Goal: Obtain resource: Obtain resource

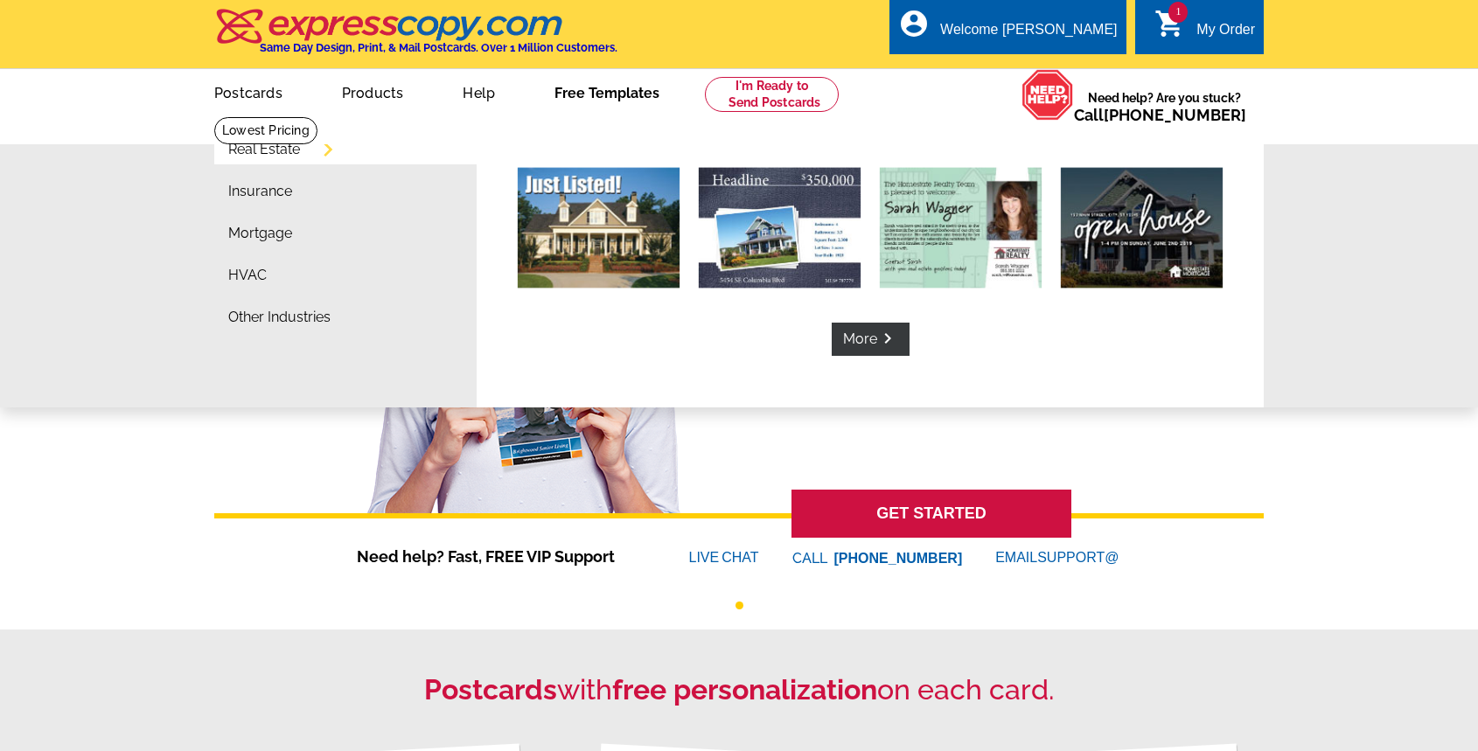
click at [617, 93] on link "Free Templates" at bounding box center [607, 91] width 161 height 41
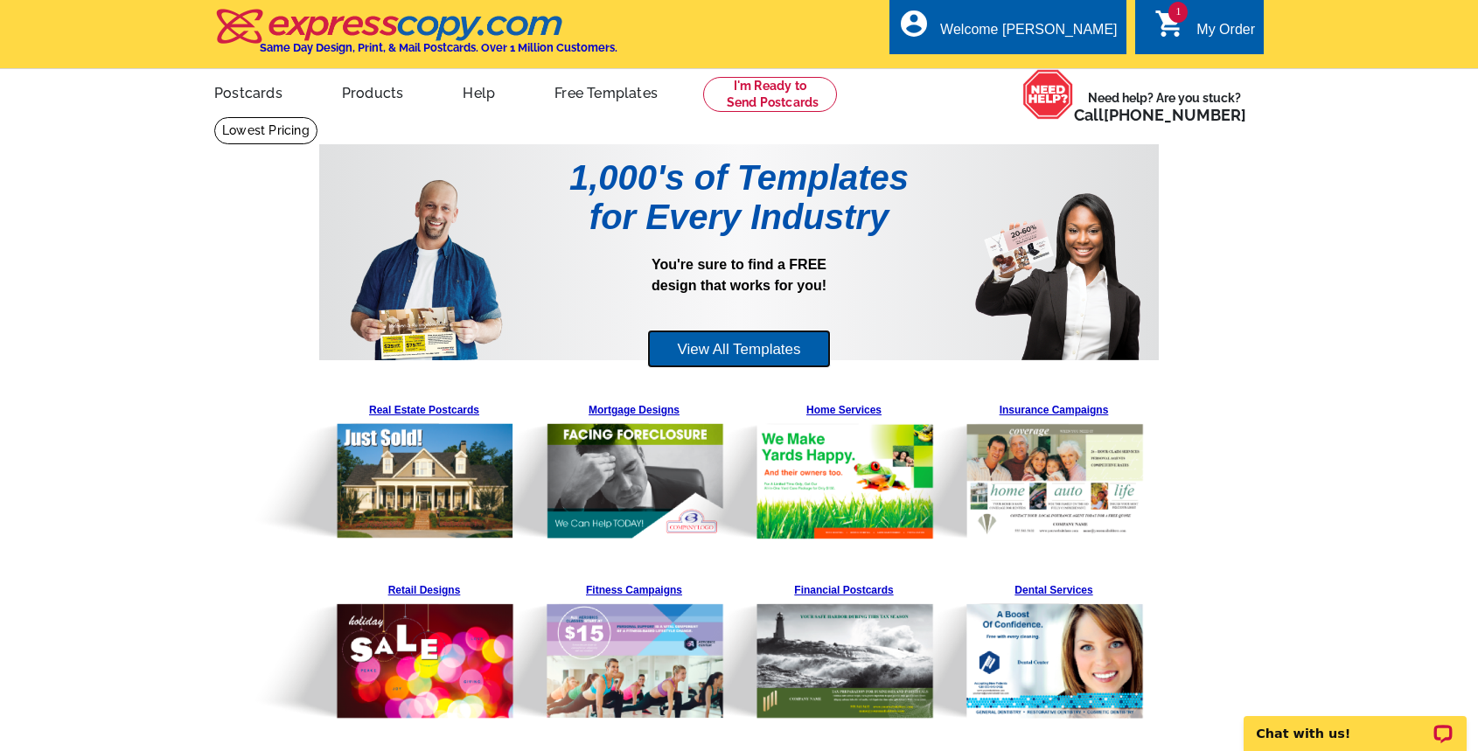
click at [740, 353] on link "View All Templates" at bounding box center [738, 349] width 183 height 39
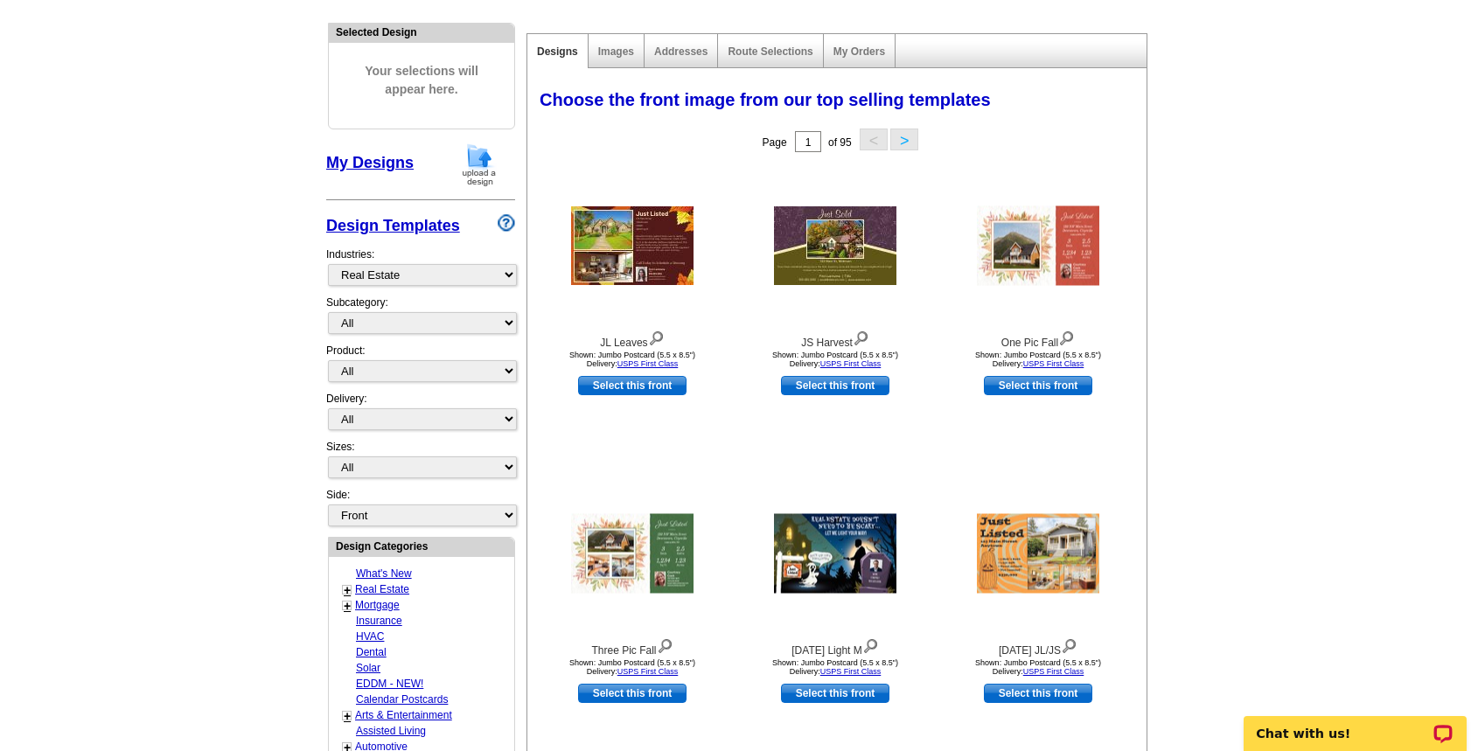
scroll to position [268, 0]
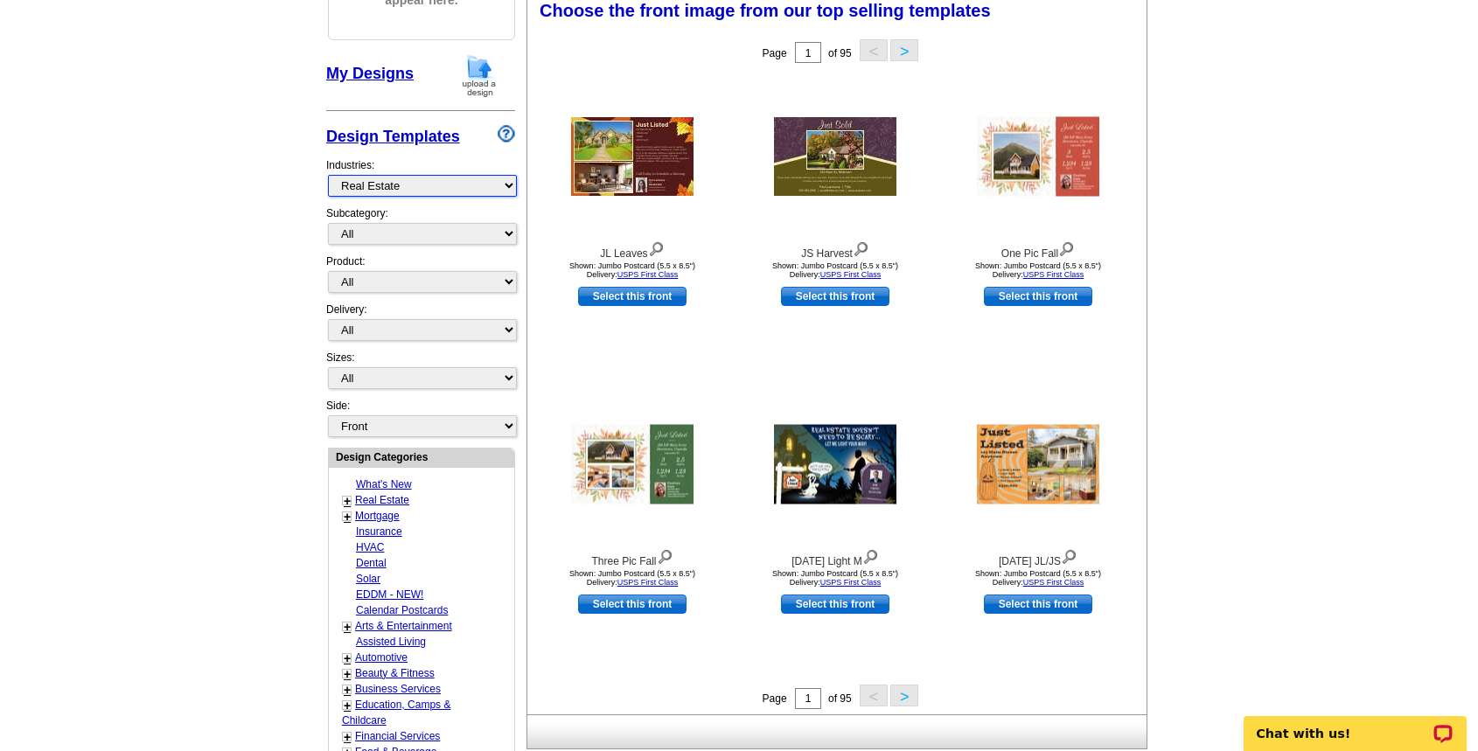
click at [328, 175] on select "What's New Real Estate Mortgage Insurance HVAC Dental Solar EDDM - NEW! Calenda…" at bounding box center [422, 186] width 189 height 22
click option "What's New" at bounding box center [0, 0] width 0 height 0
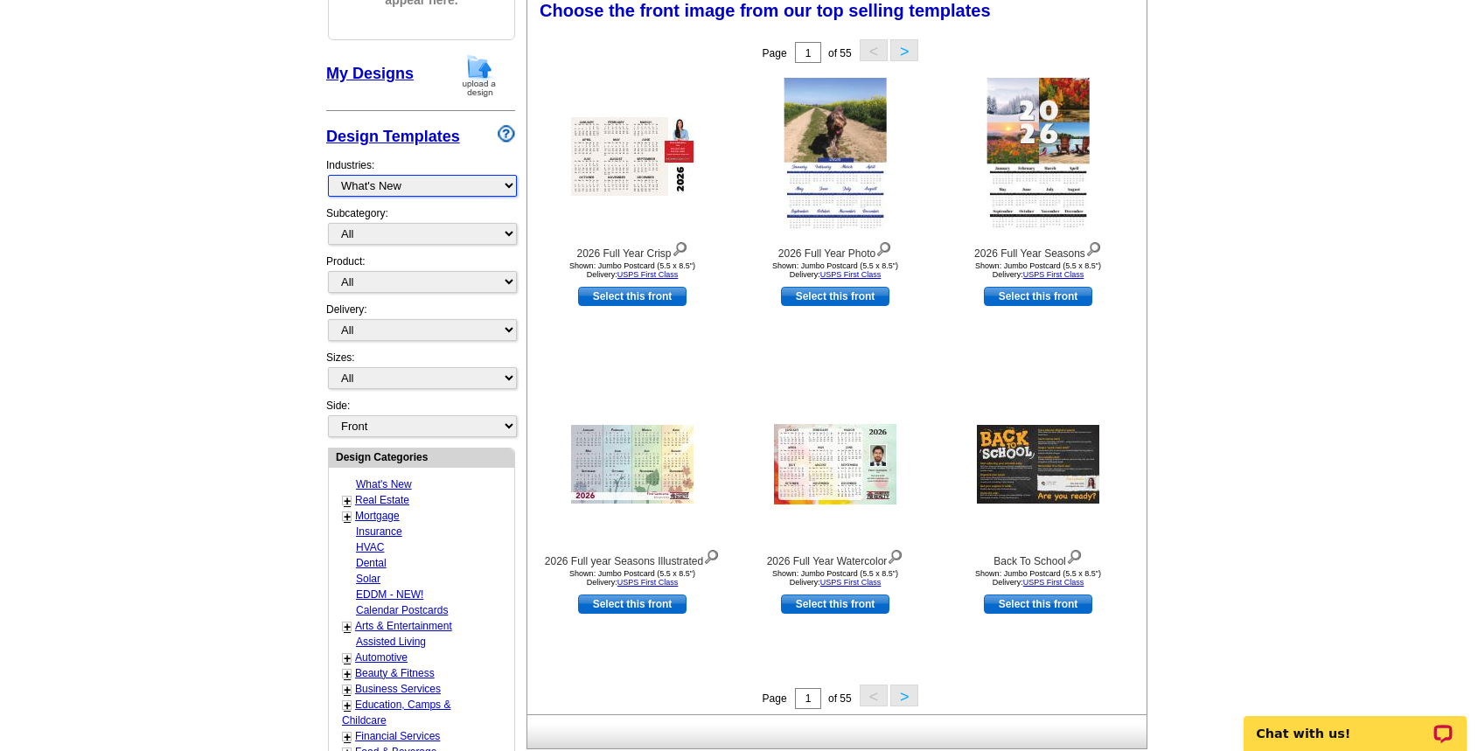
scroll to position [357, 0]
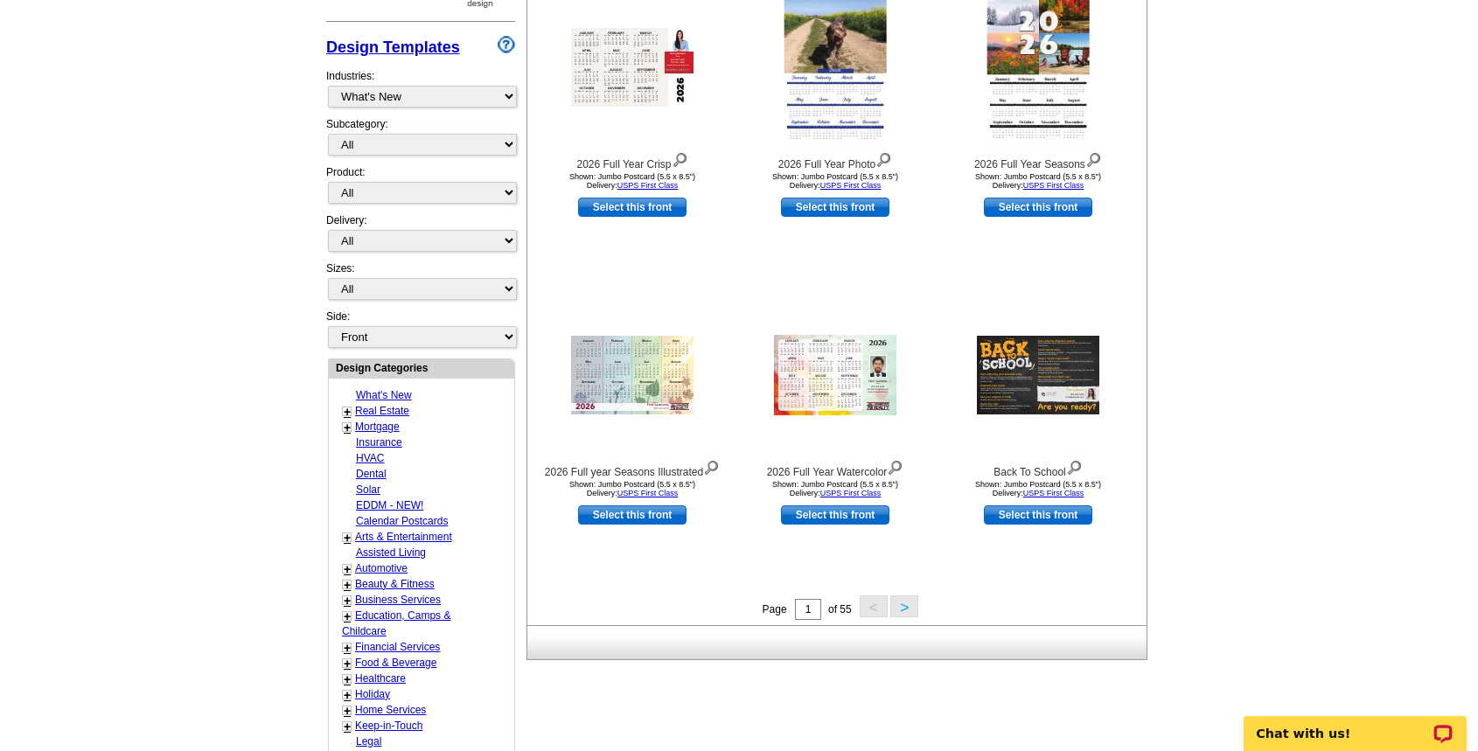
click at [907, 600] on button ">" at bounding box center [904, 607] width 28 height 22
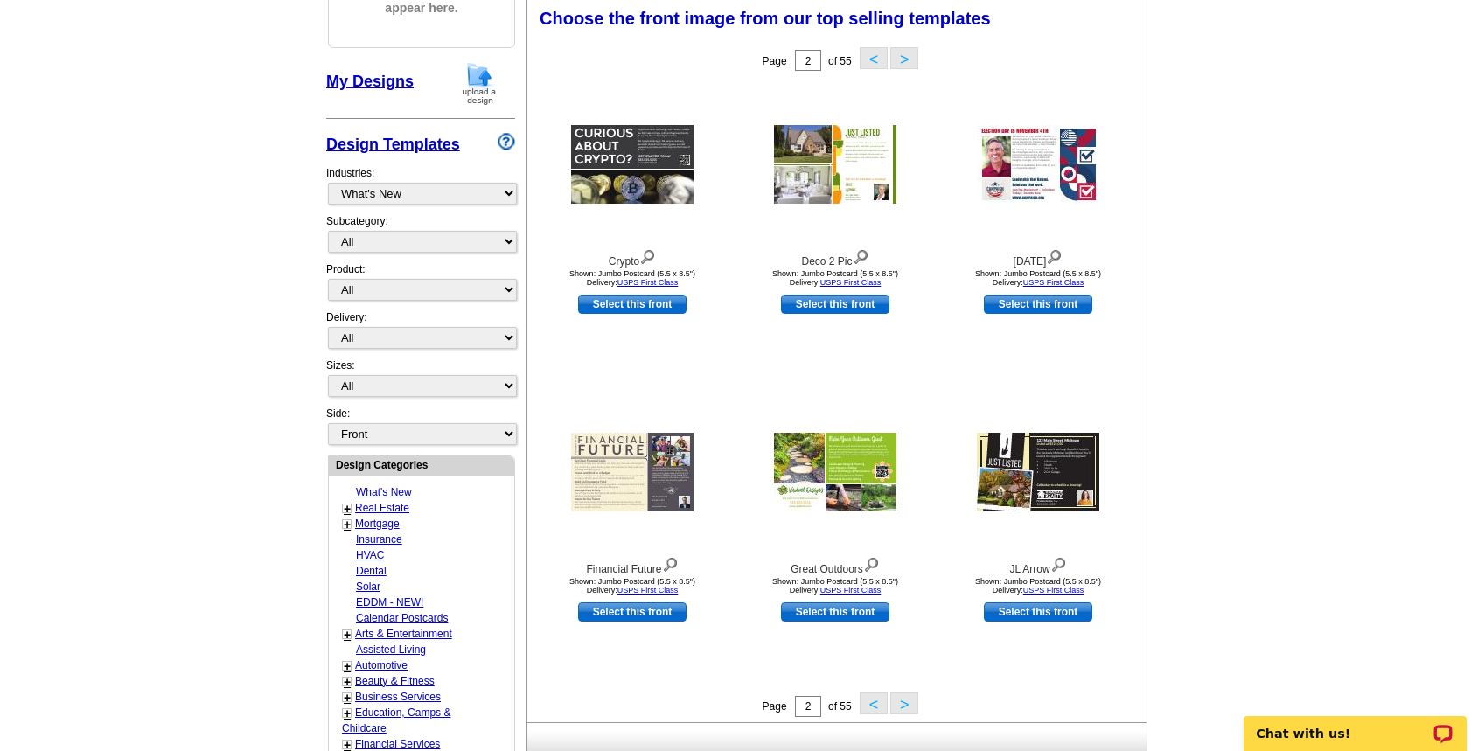
scroll to position [259, 0]
click at [905, 712] on button ">" at bounding box center [904, 705] width 28 height 22
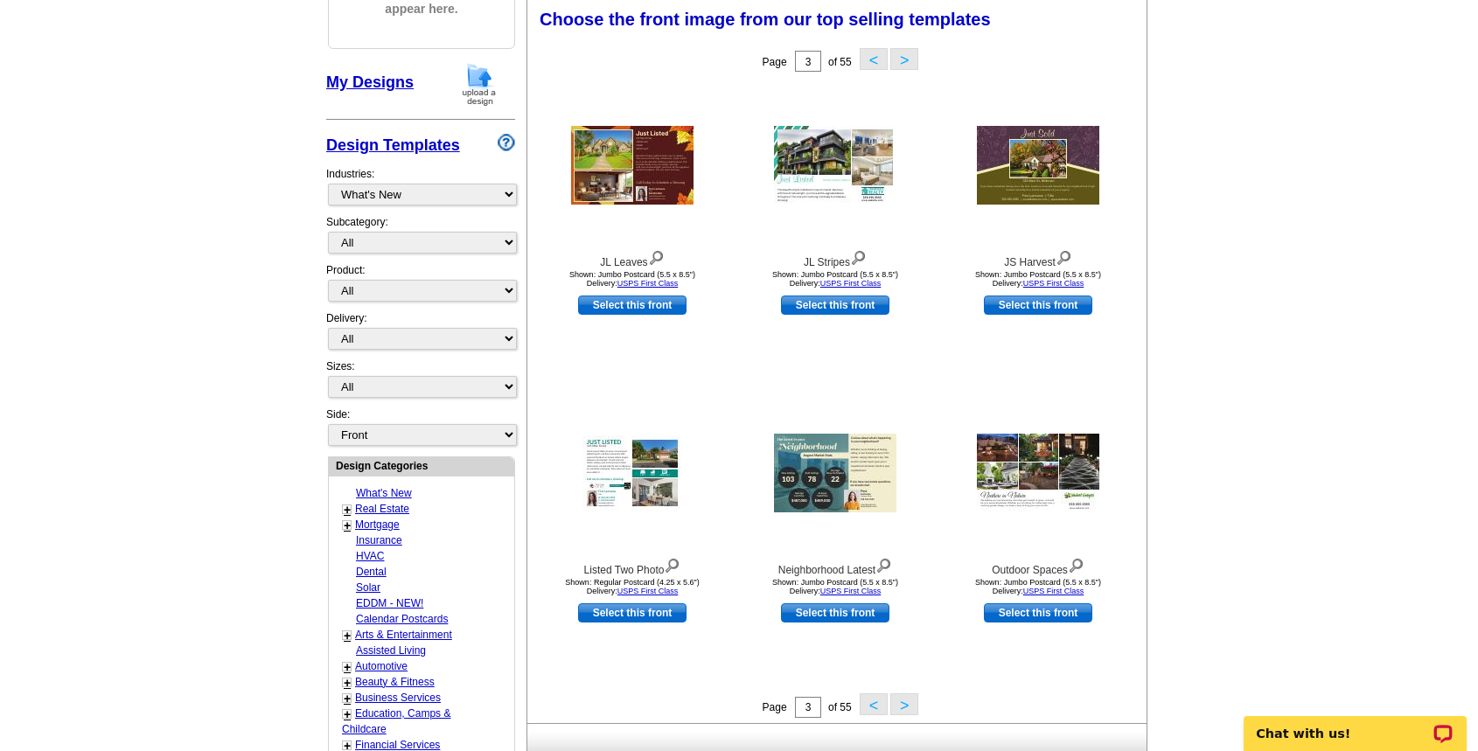
click at [906, 707] on button ">" at bounding box center [904, 705] width 28 height 22
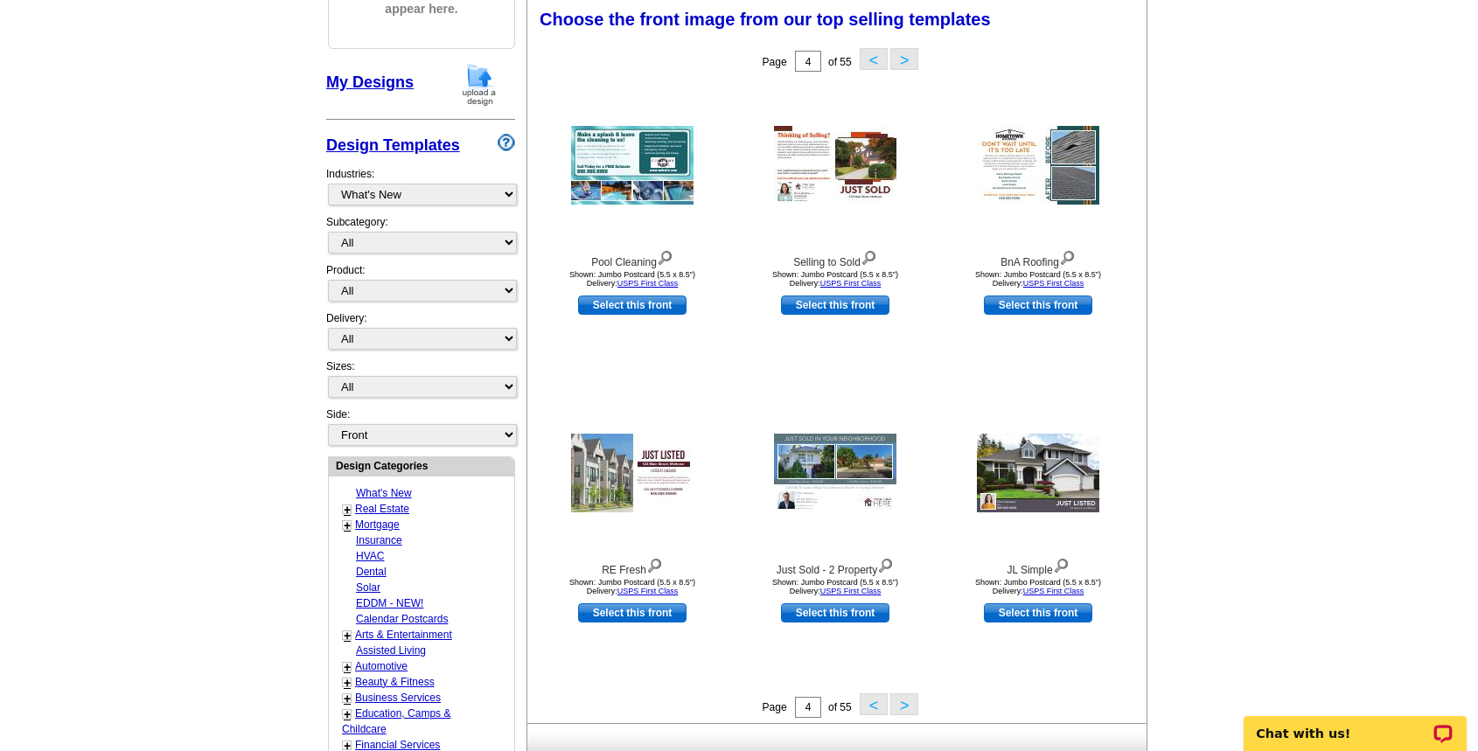
click at [906, 707] on button ">" at bounding box center [904, 705] width 28 height 22
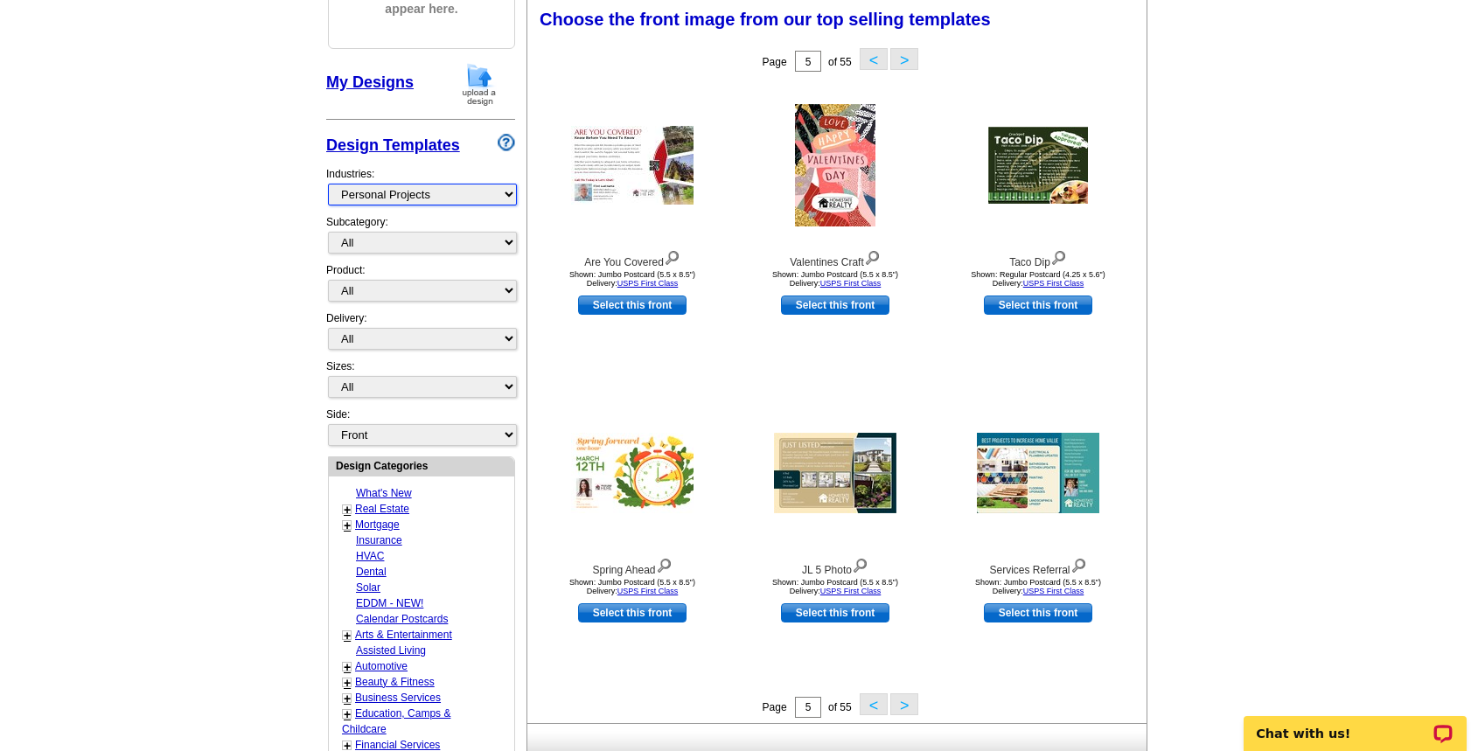
click option "Personal Projects" at bounding box center [0, 0] width 0 height 0
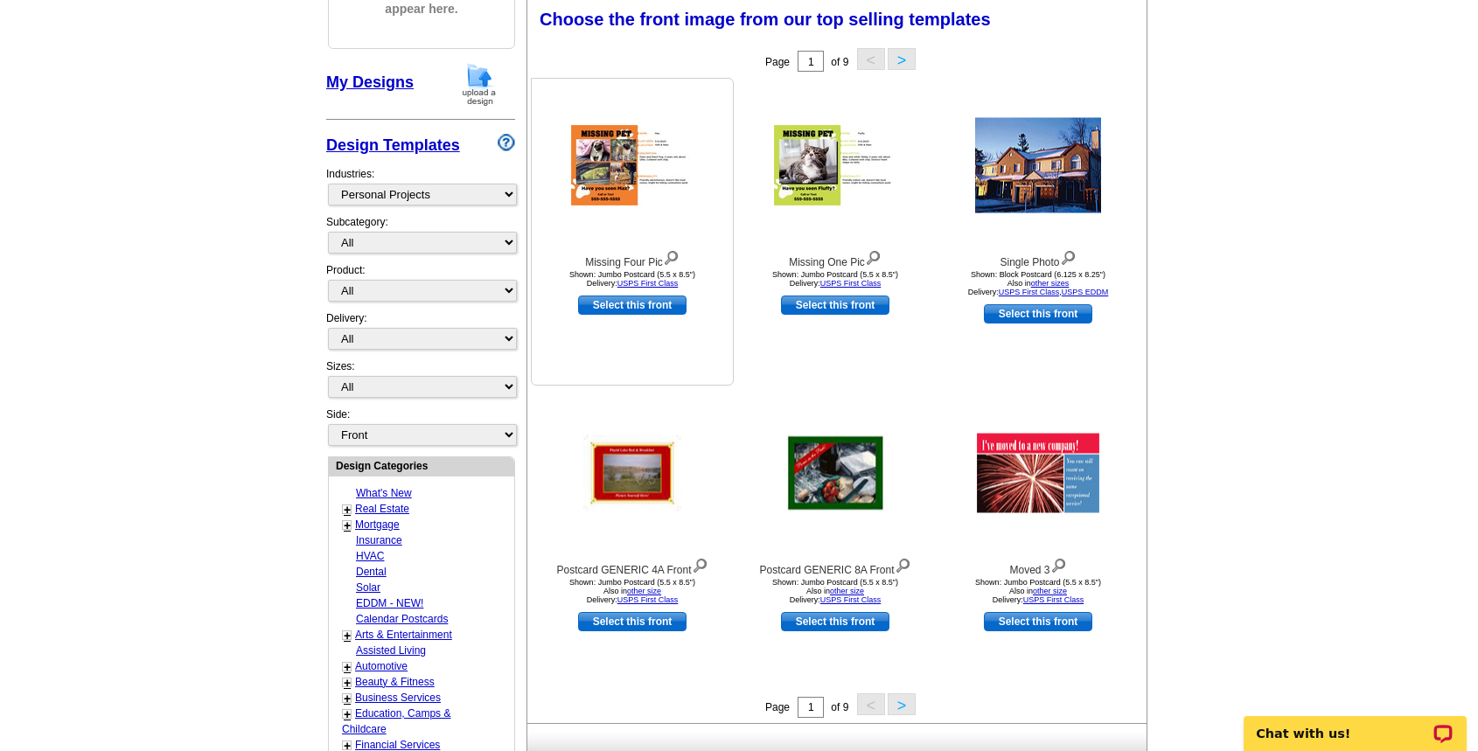
click at [647, 167] on img at bounding box center [632, 165] width 122 height 80
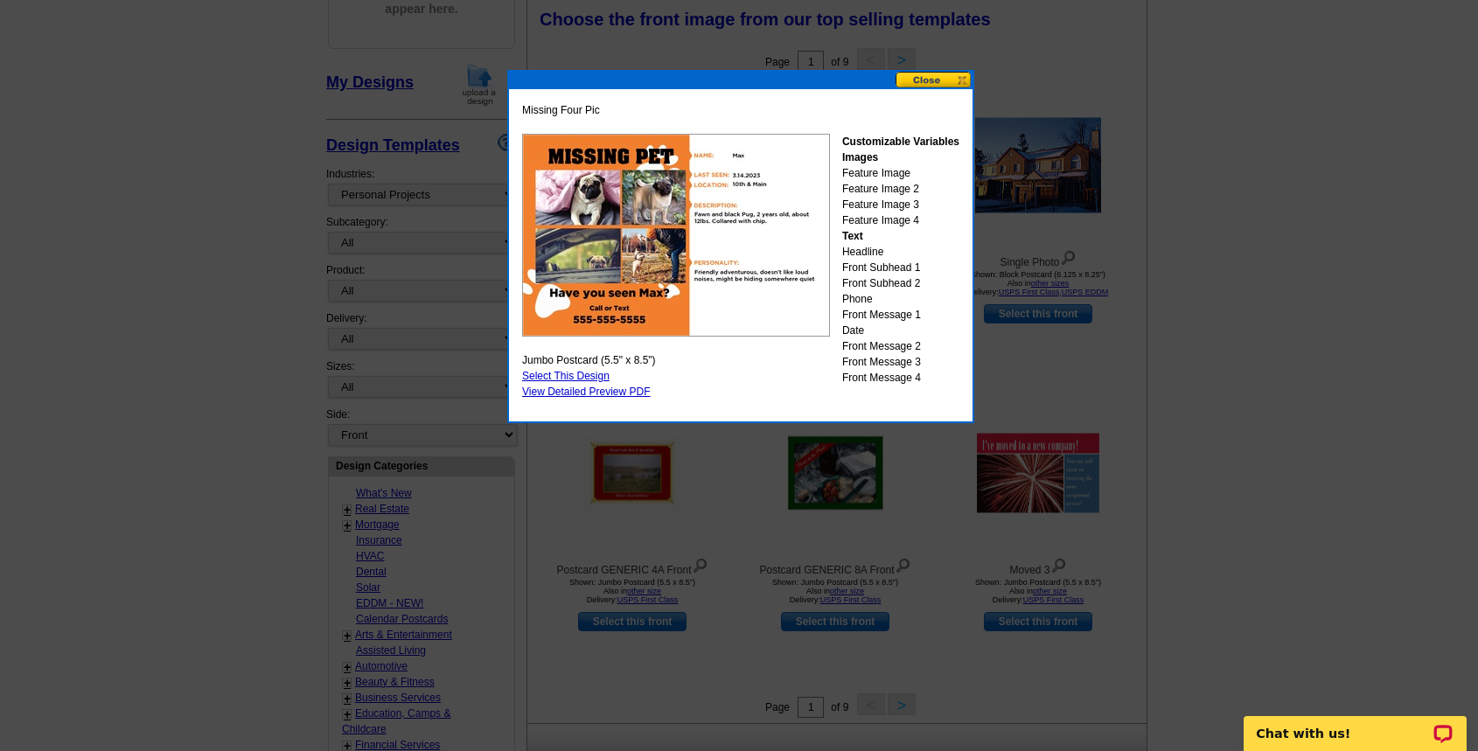
click at [931, 71] on div "Missing Four Pic Customizable Variables Images Feature Image Feature Image 2 Fe…" at bounding box center [740, 246] width 467 height 353
click at [933, 77] on button at bounding box center [934, 80] width 77 height 17
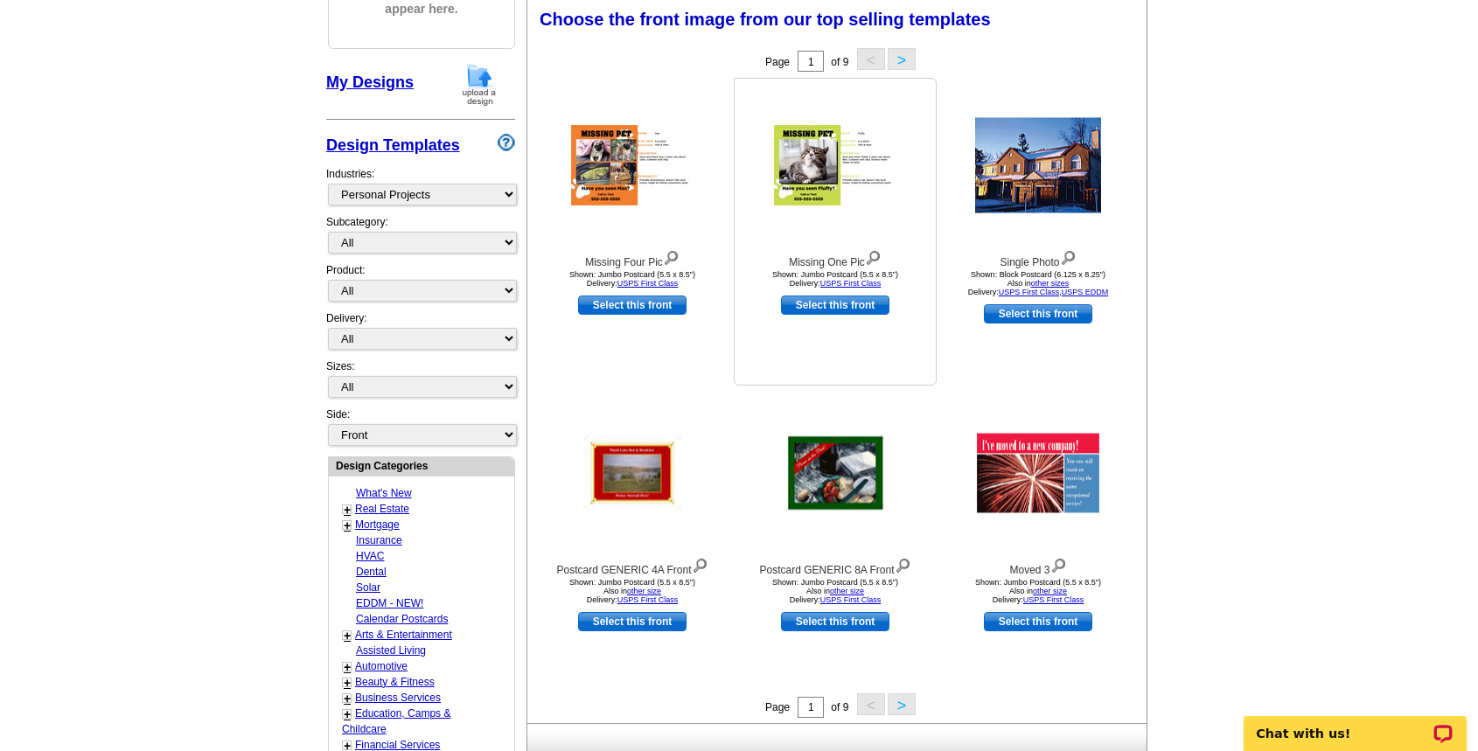
click at [829, 164] on img at bounding box center [835, 165] width 122 height 80
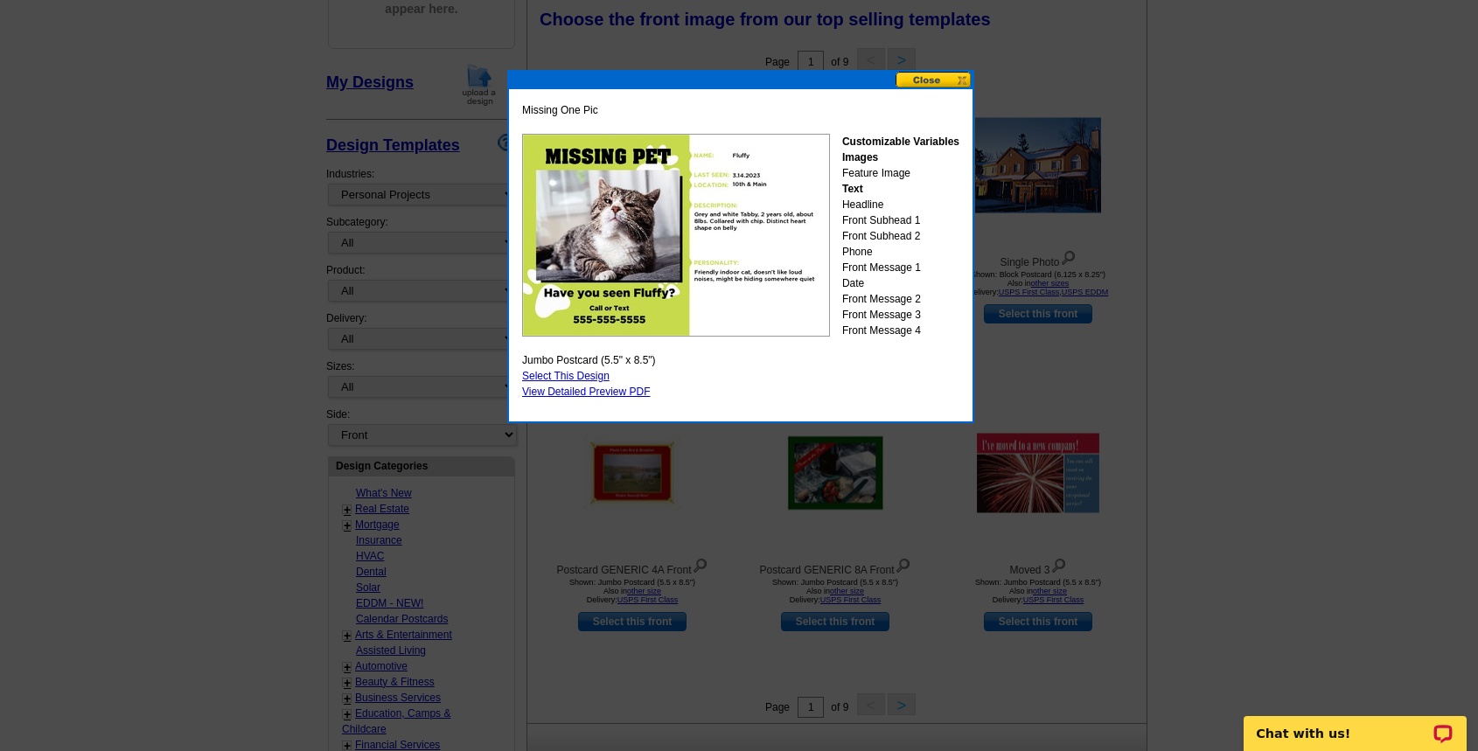
click at [939, 75] on button at bounding box center [934, 80] width 77 height 17
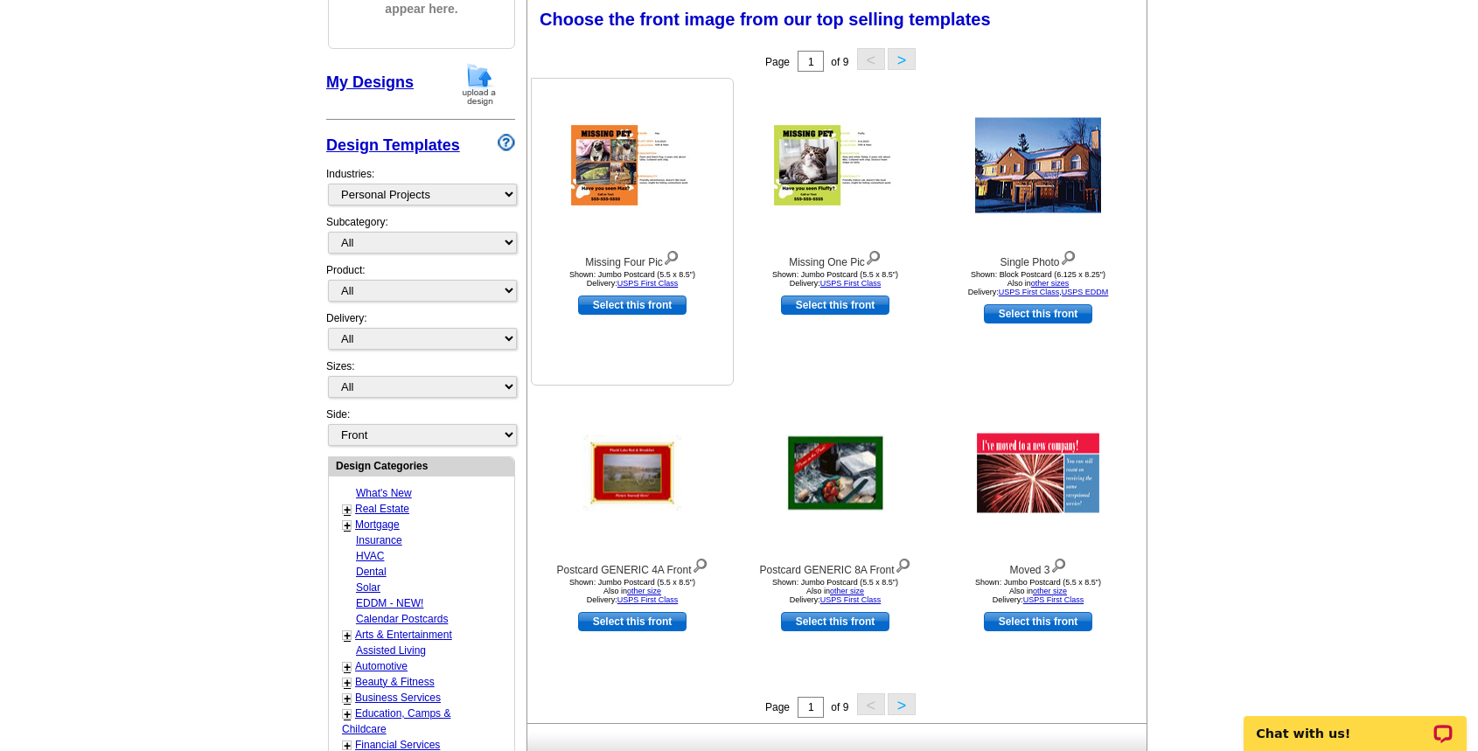
click at [658, 165] on img at bounding box center [632, 165] width 122 height 80
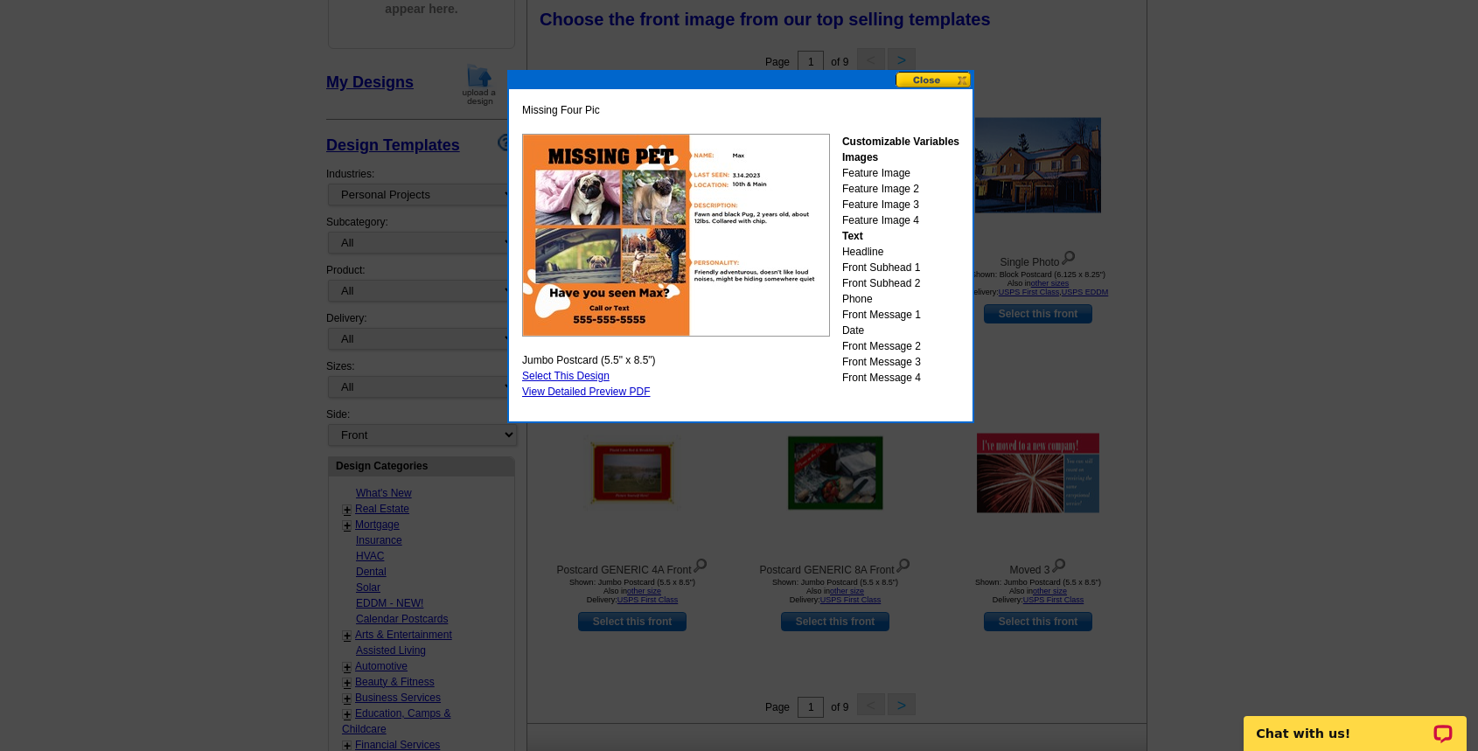
click at [934, 81] on button at bounding box center [934, 80] width 77 height 17
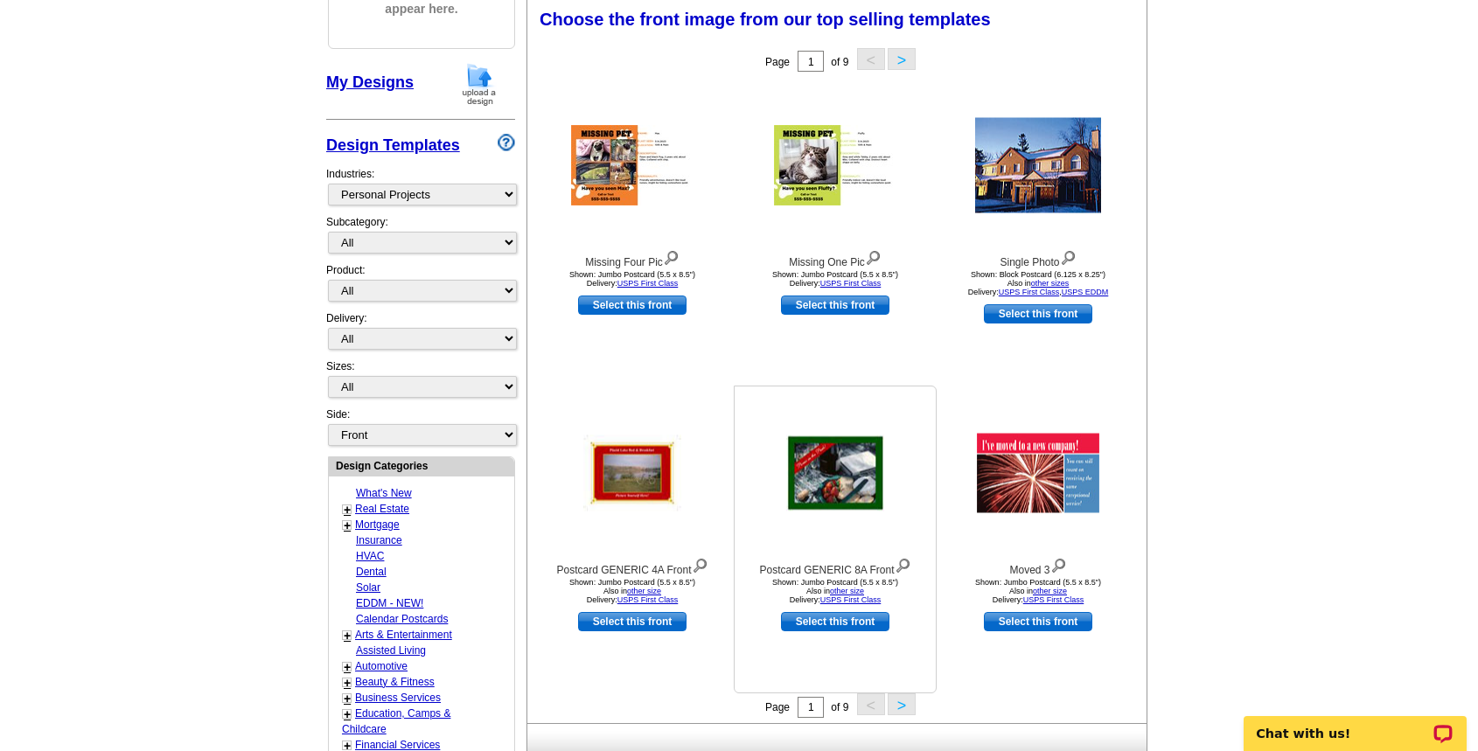
click at [841, 491] on img at bounding box center [835, 474] width 98 height 76
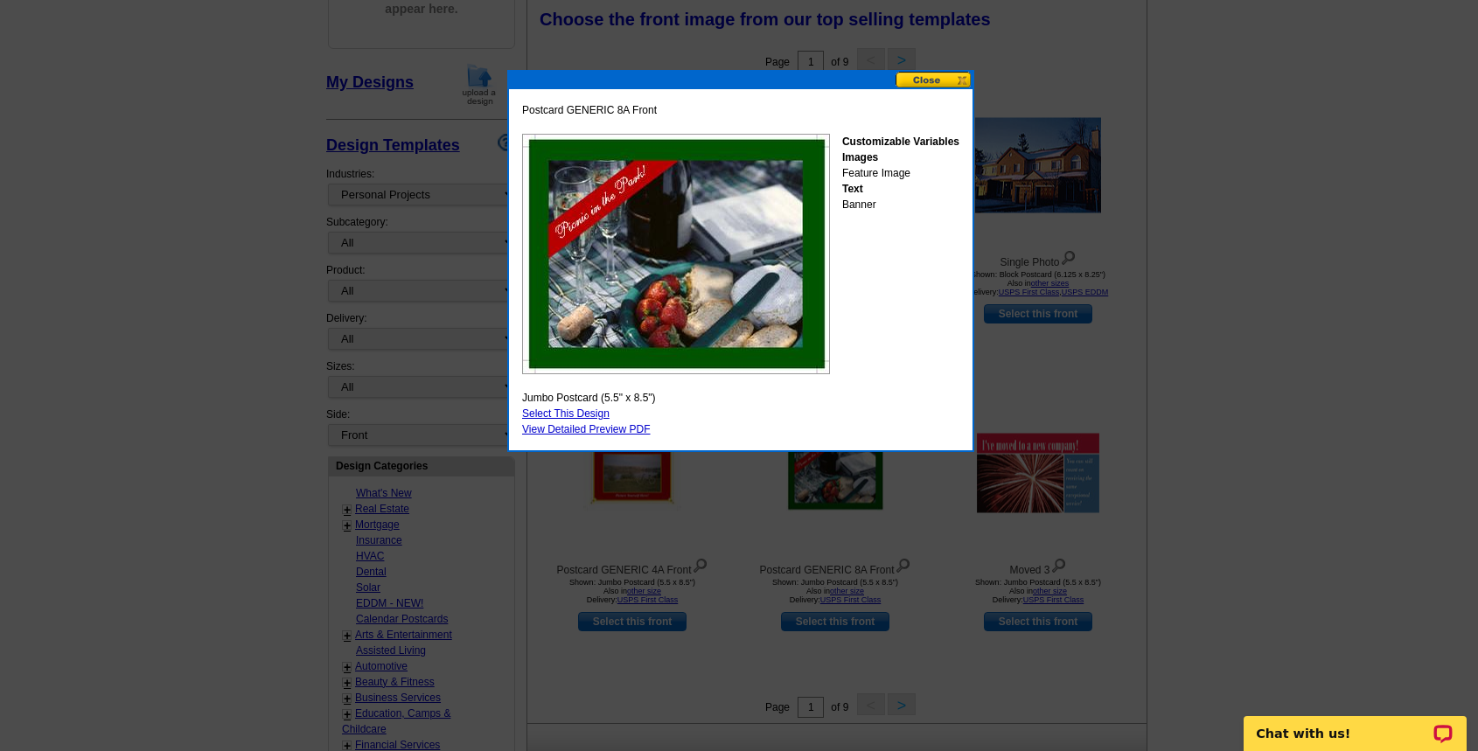
click at [915, 87] on button at bounding box center [934, 80] width 77 height 17
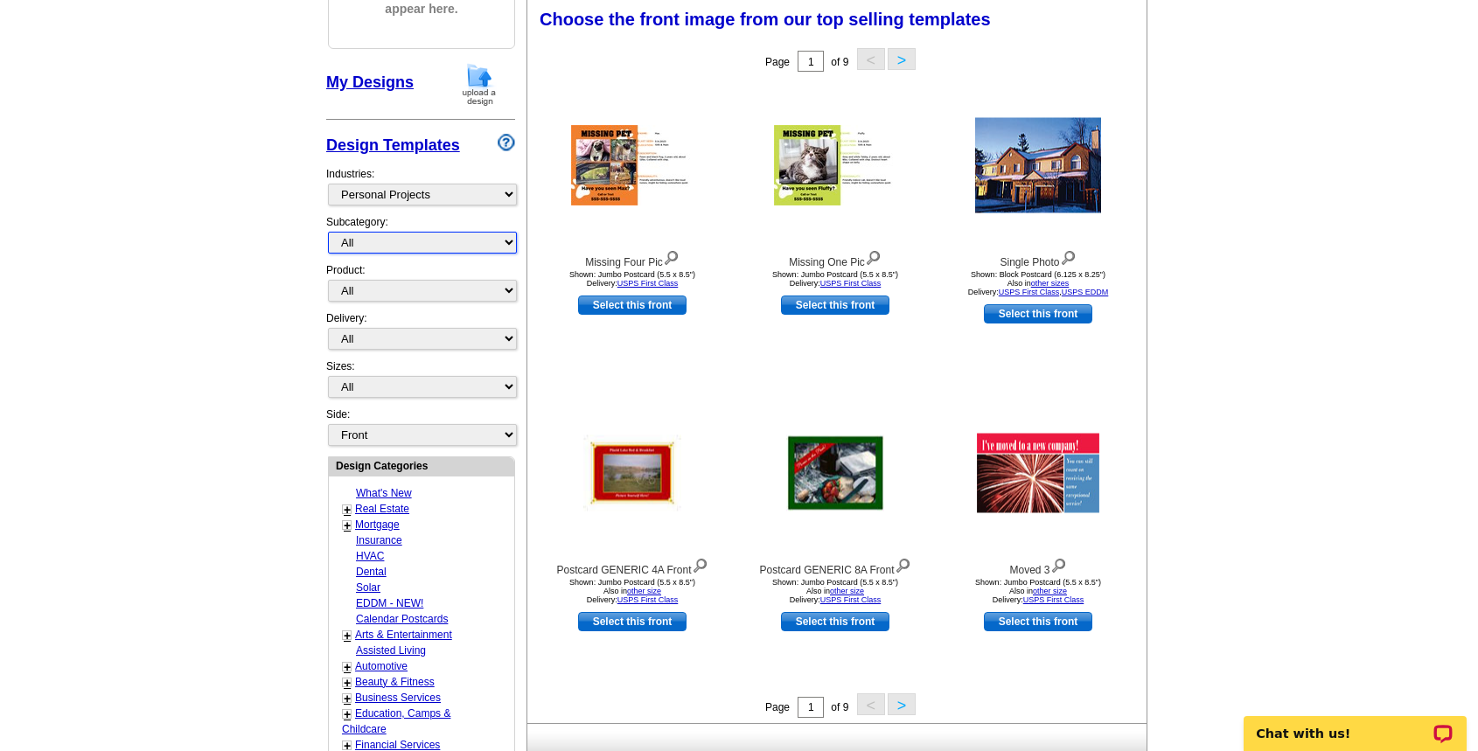
click at [328, 232] on select "All Birth Announcements Invitations Save the Date Thank You We've Moved" at bounding box center [422, 243] width 189 height 22
click at [328, 184] on select "What's New Real Estate Mortgage Insurance HVAC Dental Solar EDDM - NEW! Calenda…" at bounding box center [422, 195] width 189 height 22
click option "Arts & Entertainment" at bounding box center [0, 0] width 0 height 0
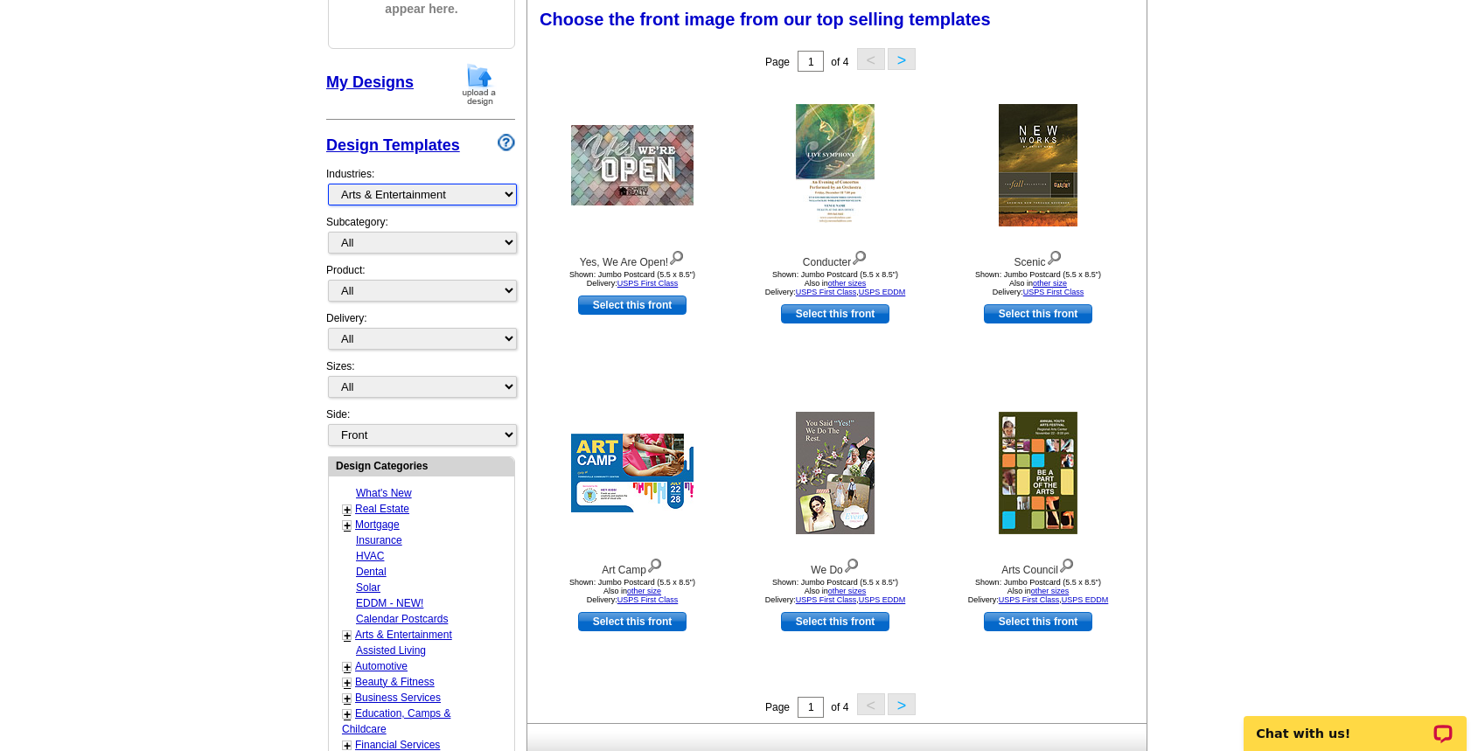
click at [328, 184] on select "What's New Real Estate Mortgage Insurance HVAC Dental Solar EDDM - NEW! Calenda…" at bounding box center [422, 195] width 189 height 22
click option "Mortgage" at bounding box center [0, 0] width 0 height 0
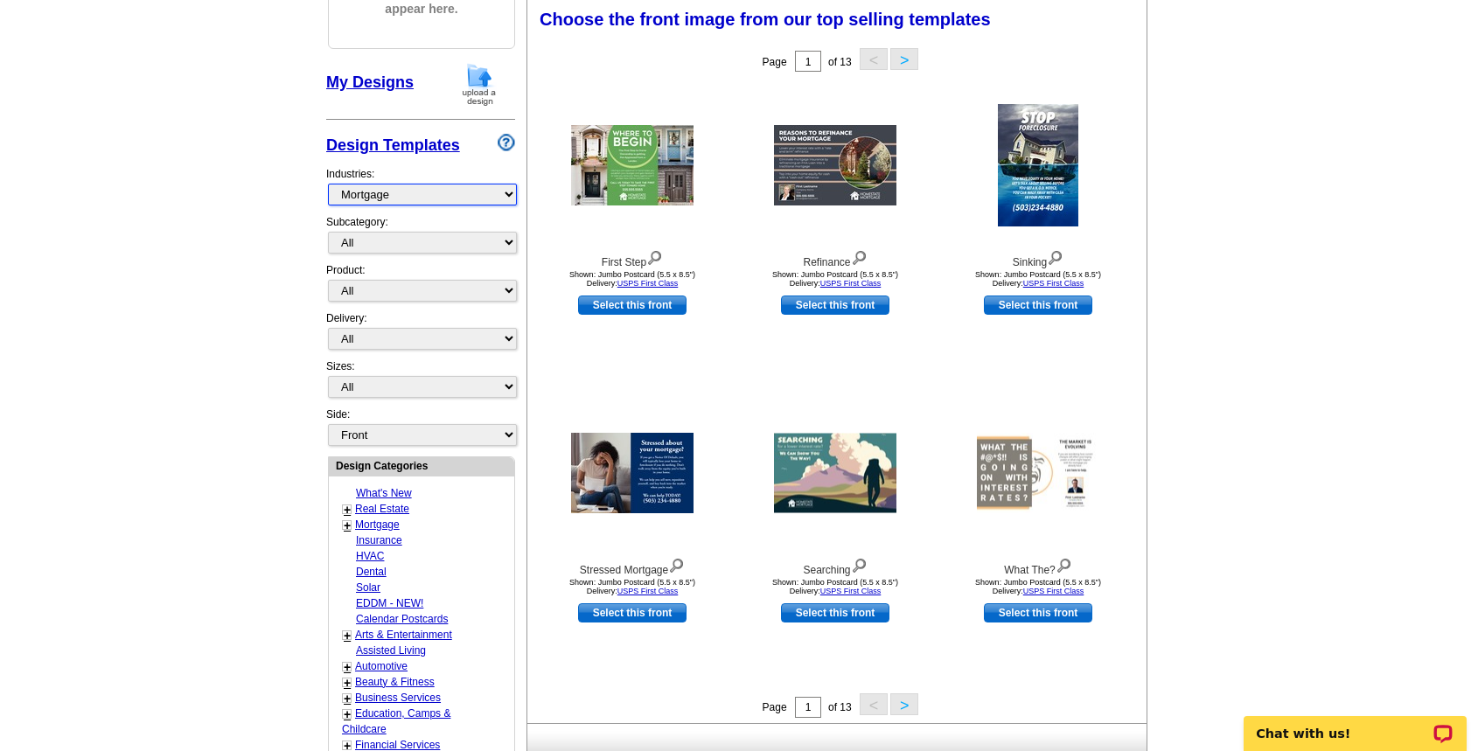
click at [328, 184] on select "What's New Real Estate Mortgage Insurance HVAC Dental Solar EDDM - NEW! Calenda…" at bounding box center [422, 195] width 189 height 22
click option "Solar" at bounding box center [0, 0] width 0 height 0
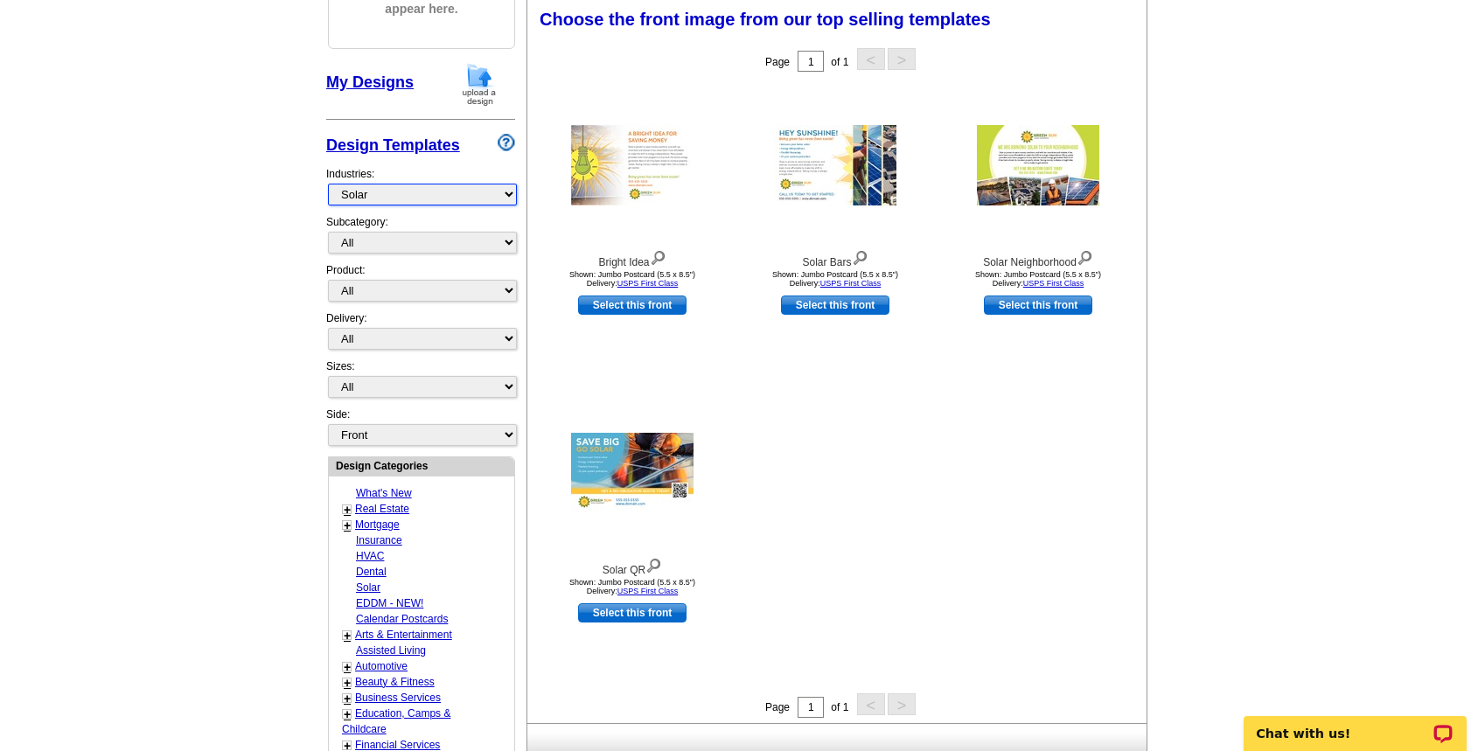
click at [328, 184] on select "What's New Real Estate Mortgage Insurance HVAC Dental Solar EDDM - NEW! Calenda…" at bounding box center [422, 195] width 189 height 22
select select "1321"
click option "Dental" at bounding box center [0, 0] width 0 height 0
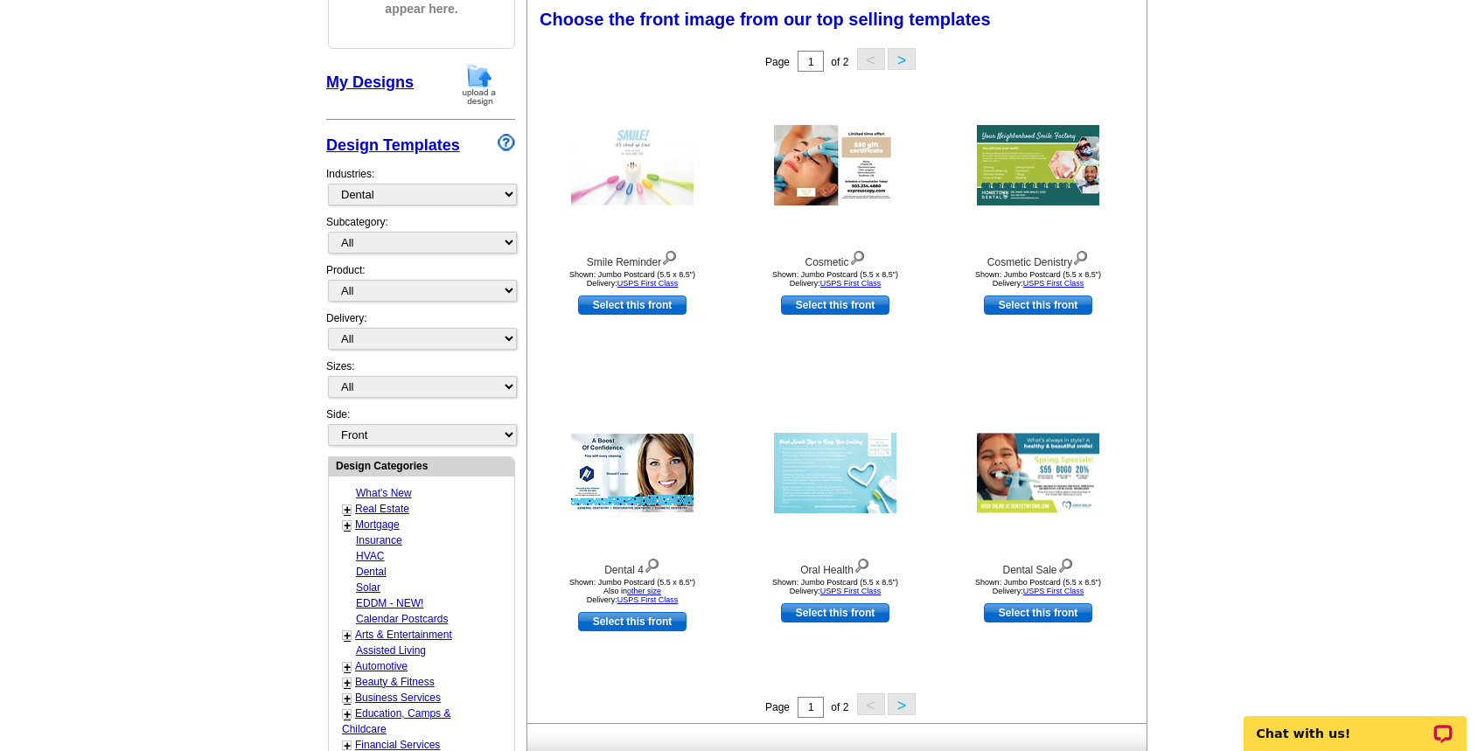
click at [353, 143] on link "Design Templates" at bounding box center [393, 144] width 134 height 17
